Goal: Information Seeking & Learning: Learn about a topic

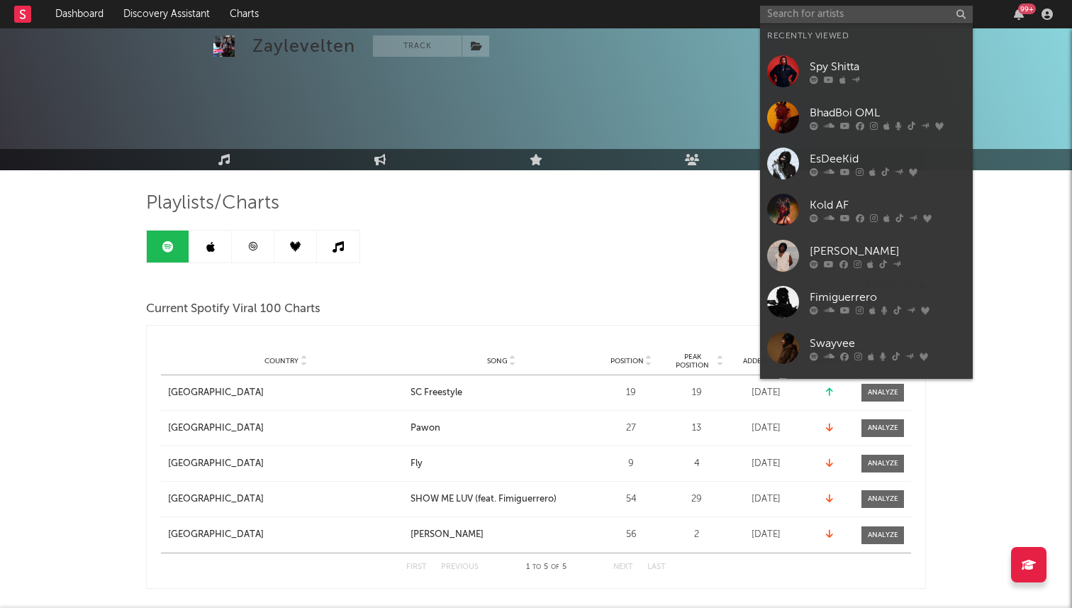
scroll to position [1485, 0]
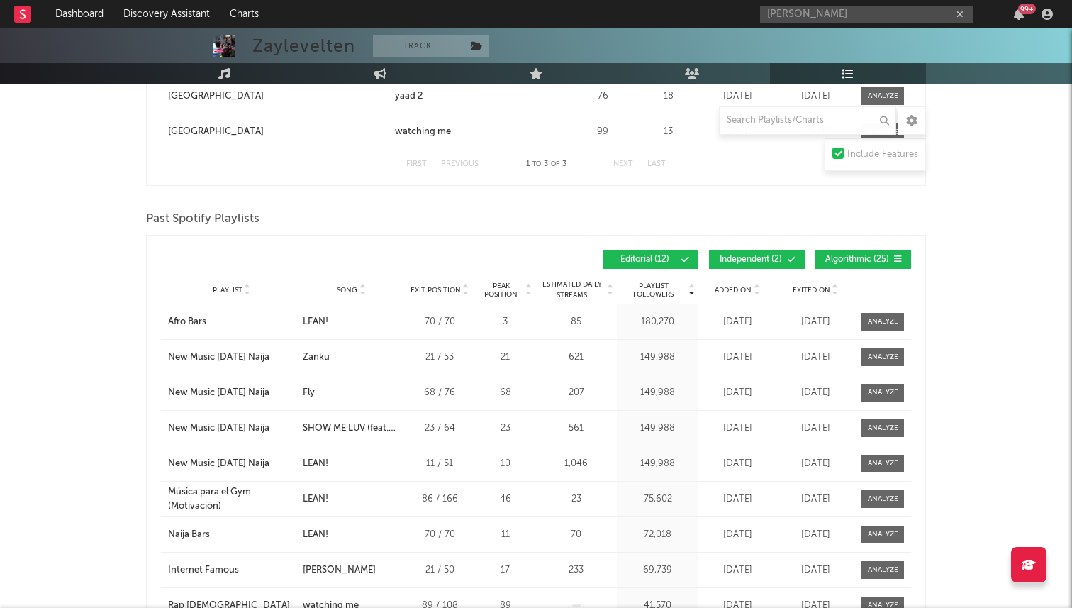
click at [820, 16] on input "[PERSON_NAME]" at bounding box center [866, 15] width 213 height 18
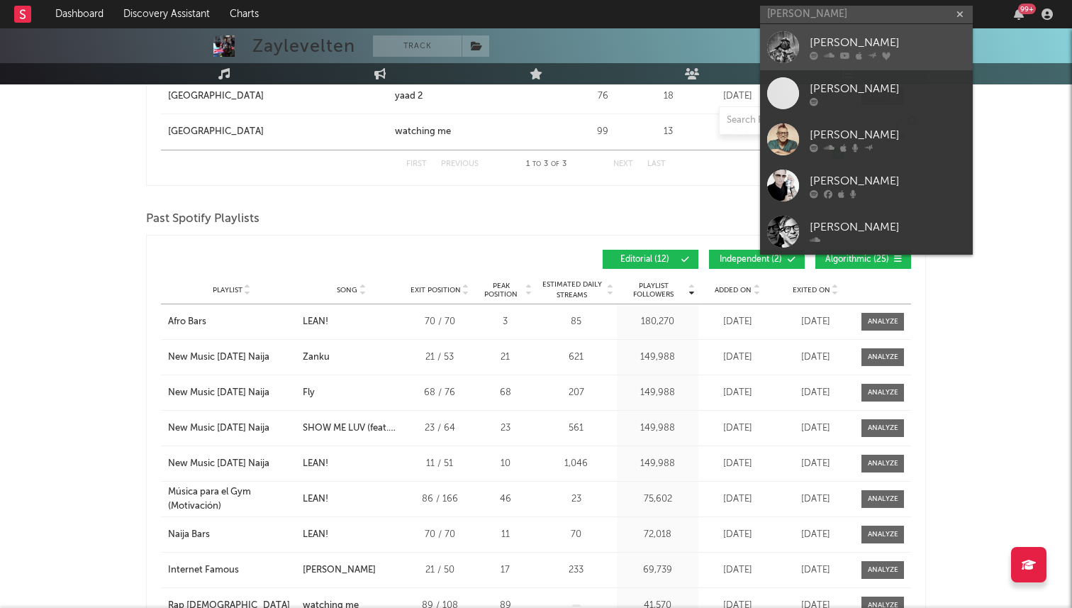
type input "[PERSON_NAME]"
click at [844, 46] on div "[PERSON_NAME]" at bounding box center [888, 42] width 156 height 17
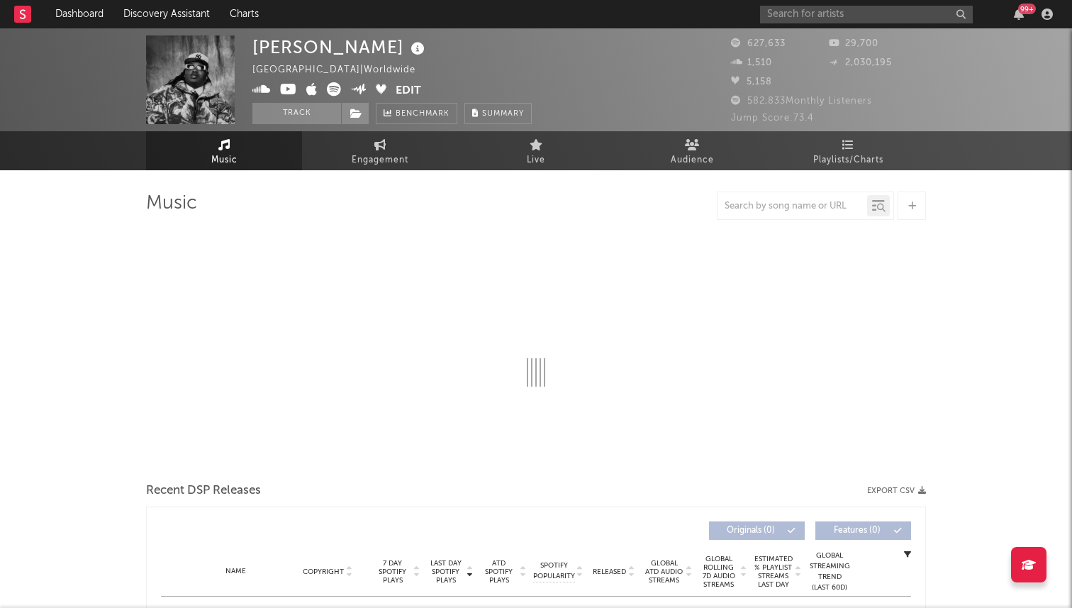
select select "6m"
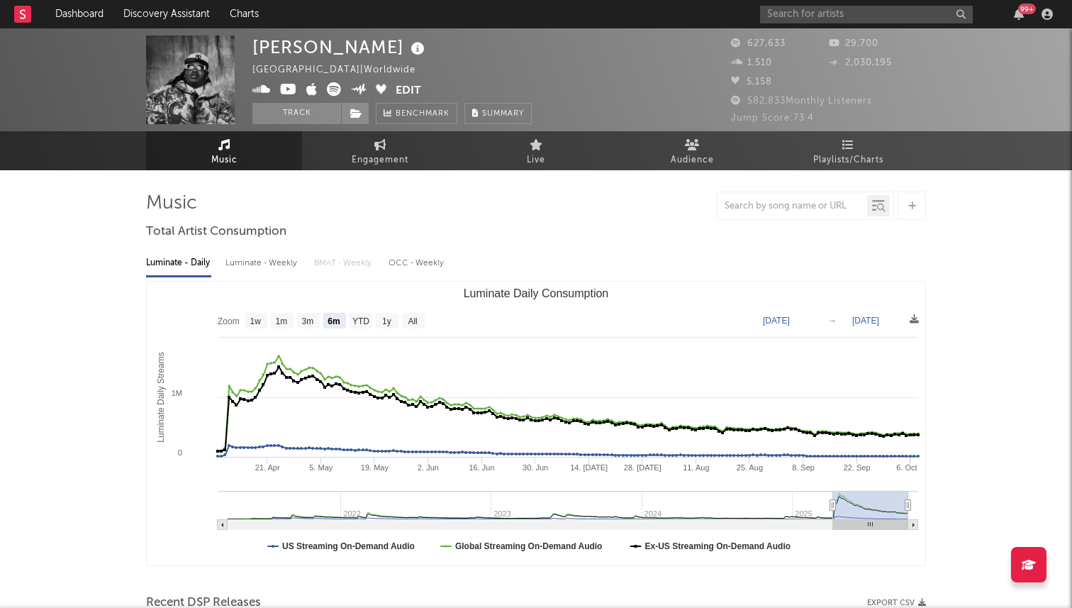
select select "6m"
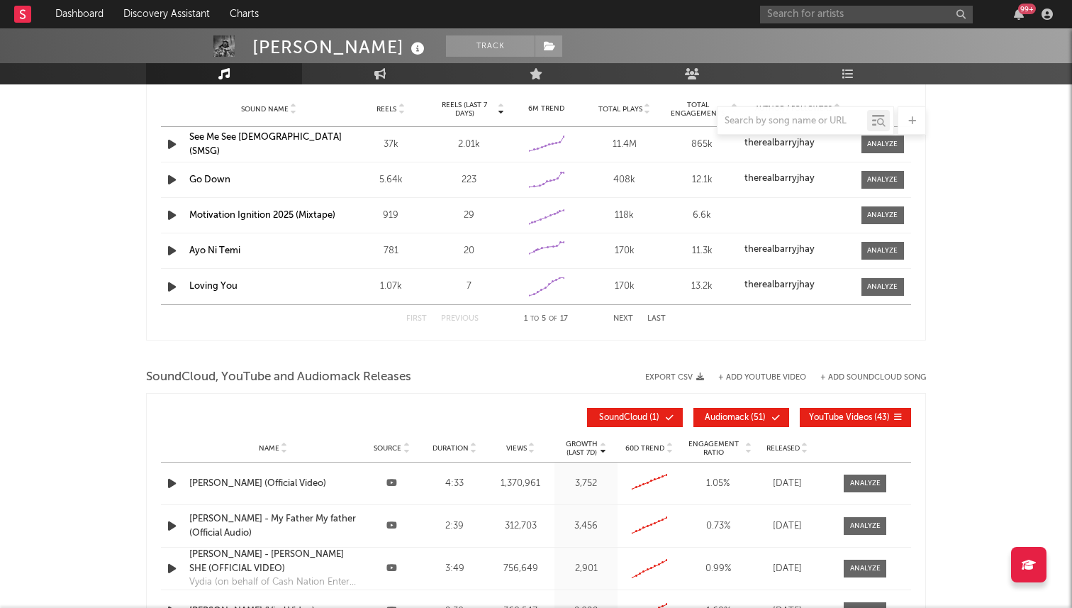
scroll to position [1563, 0]
